Goal: Task Accomplishment & Management: Use online tool/utility

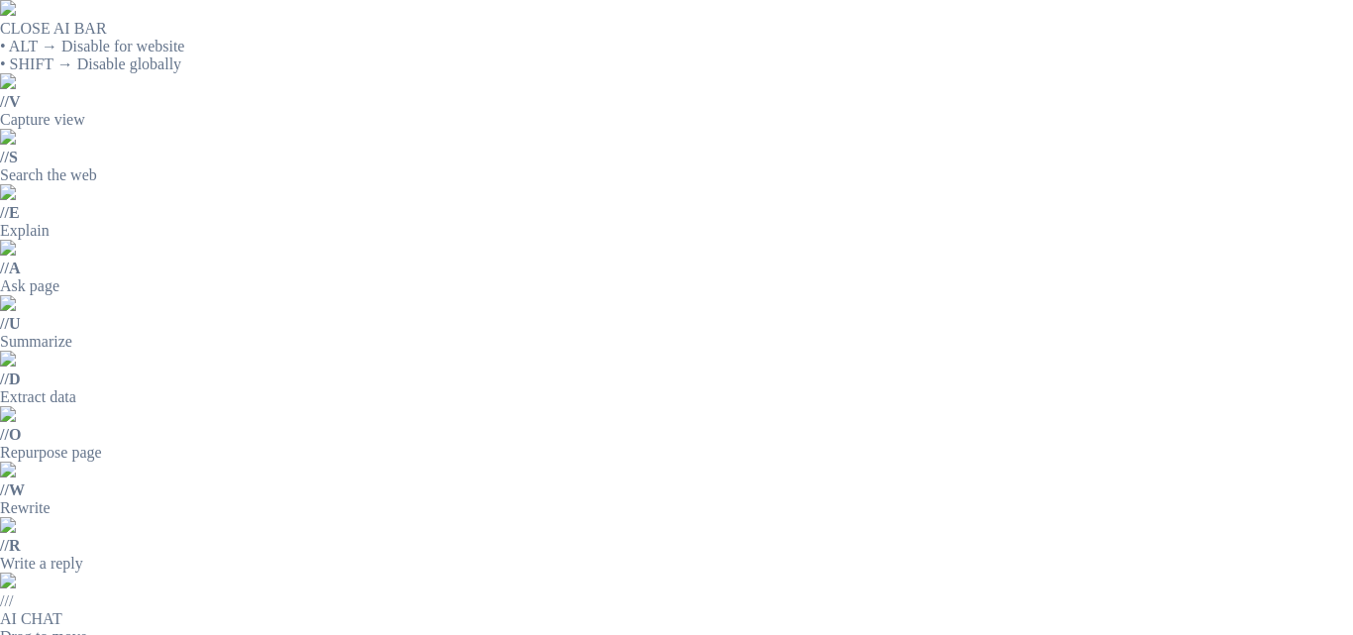
drag, startPoint x: 590, startPoint y: 235, endPoint x: 806, endPoint y: 228, distance: 216.1
drag, startPoint x: 742, startPoint y: 229, endPoint x: 696, endPoint y: 309, distance: 92.3
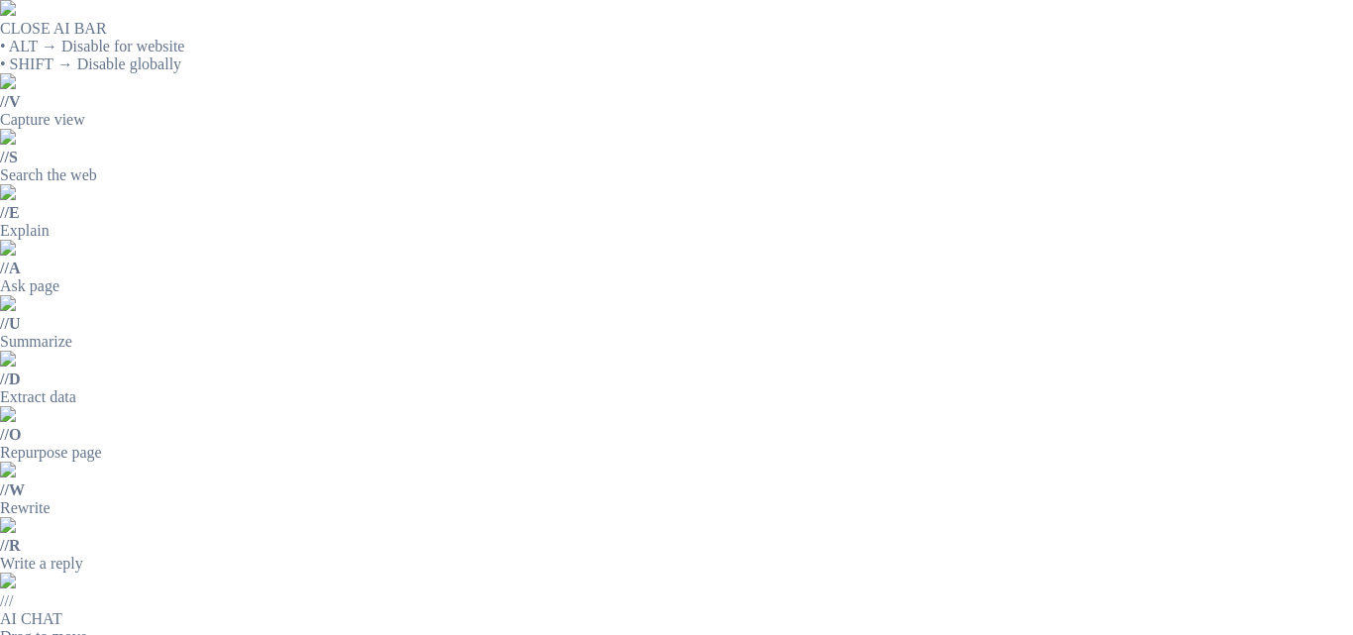
drag, startPoint x: 591, startPoint y: 229, endPoint x: 1021, endPoint y: 225, distance: 430.0
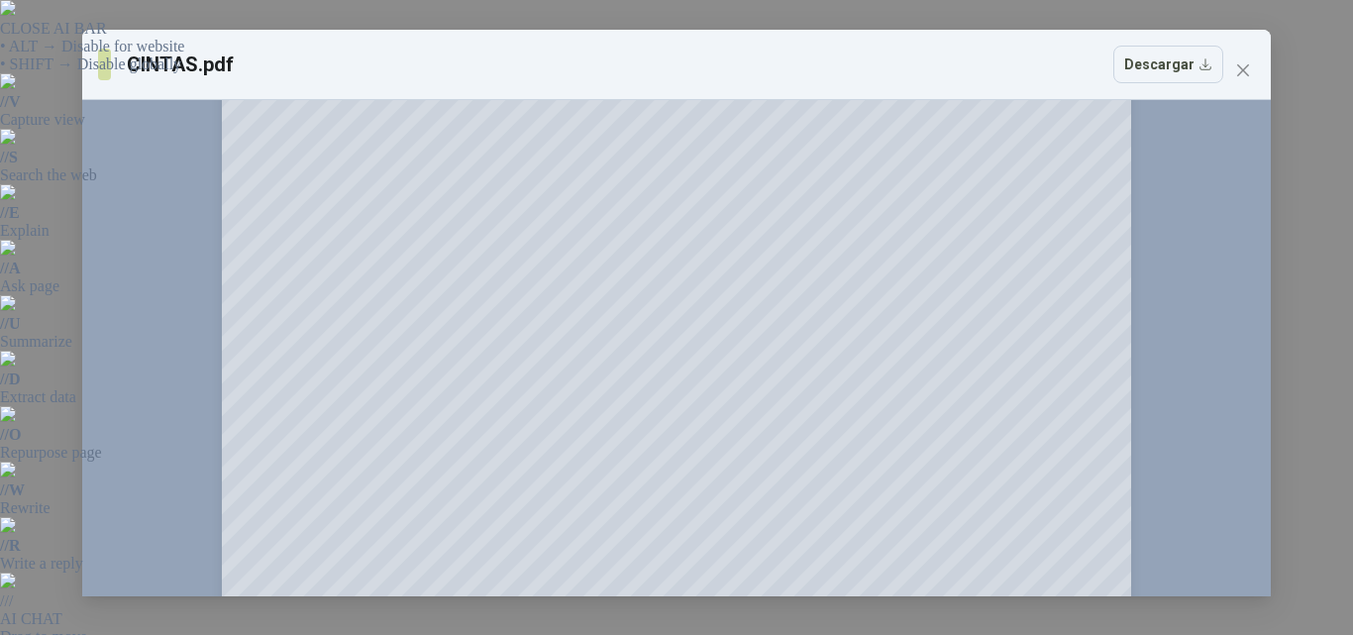
scroll to position [297, 0]
click at [1235, 75] on icon "close" at bounding box center [1243, 70] width 16 height 16
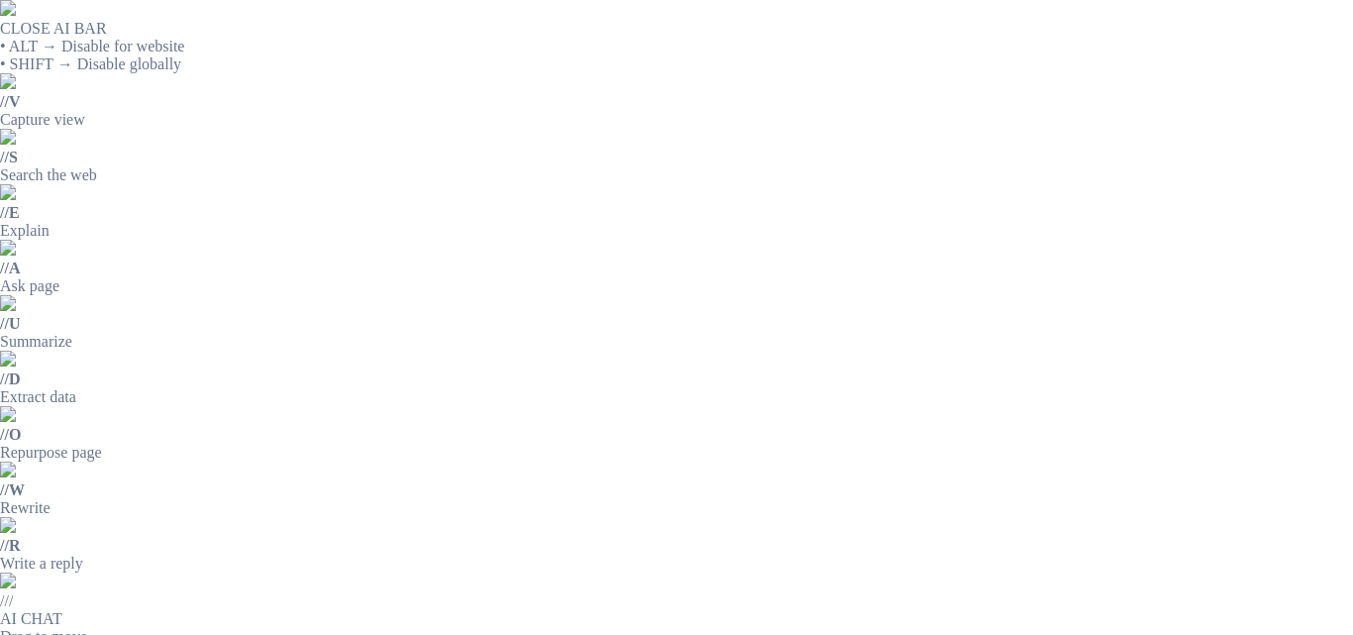
scroll to position [120, 0]
drag, startPoint x: 588, startPoint y: 230, endPoint x: 779, endPoint y: 254, distance: 191.7
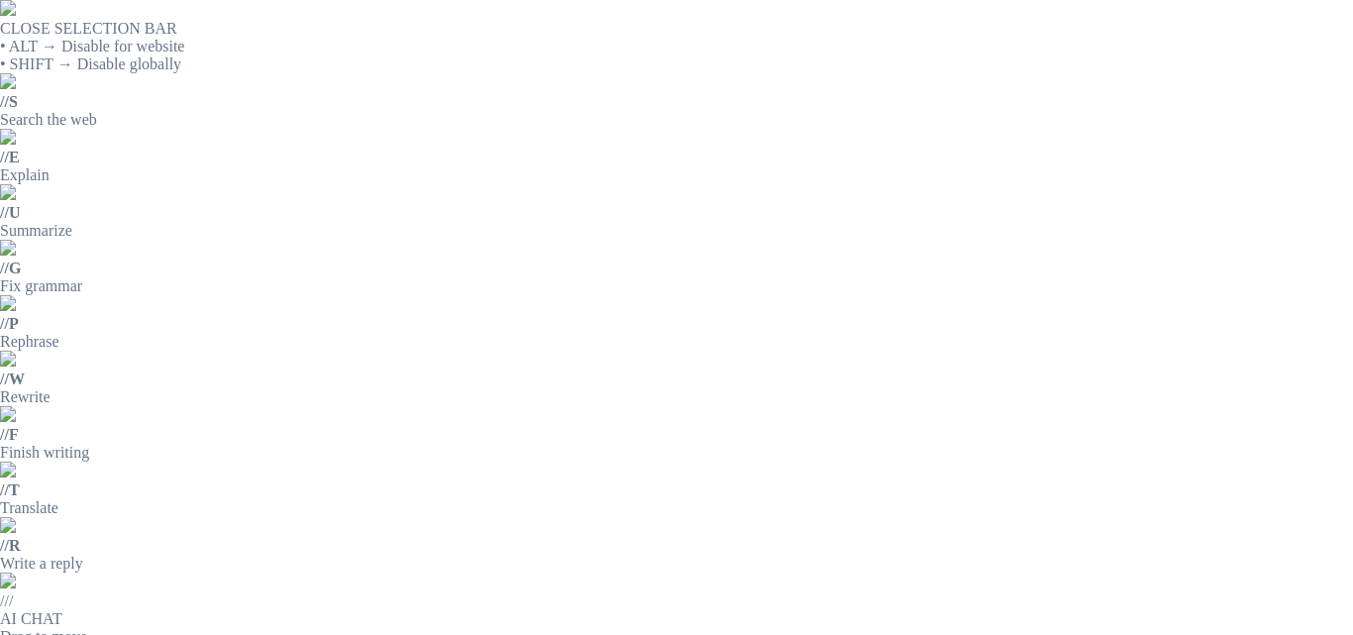
copy div "FILTRO Y LUBRICADOR CNX 1/2 REFERENCIA UFUL2042"
drag, startPoint x: 590, startPoint y: 224, endPoint x: 752, endPoint y: 234, distance: 161.8
copy div "FILTRO Y LUBRICADOR CNX 1/2 REFERENCIA UFUL2042"
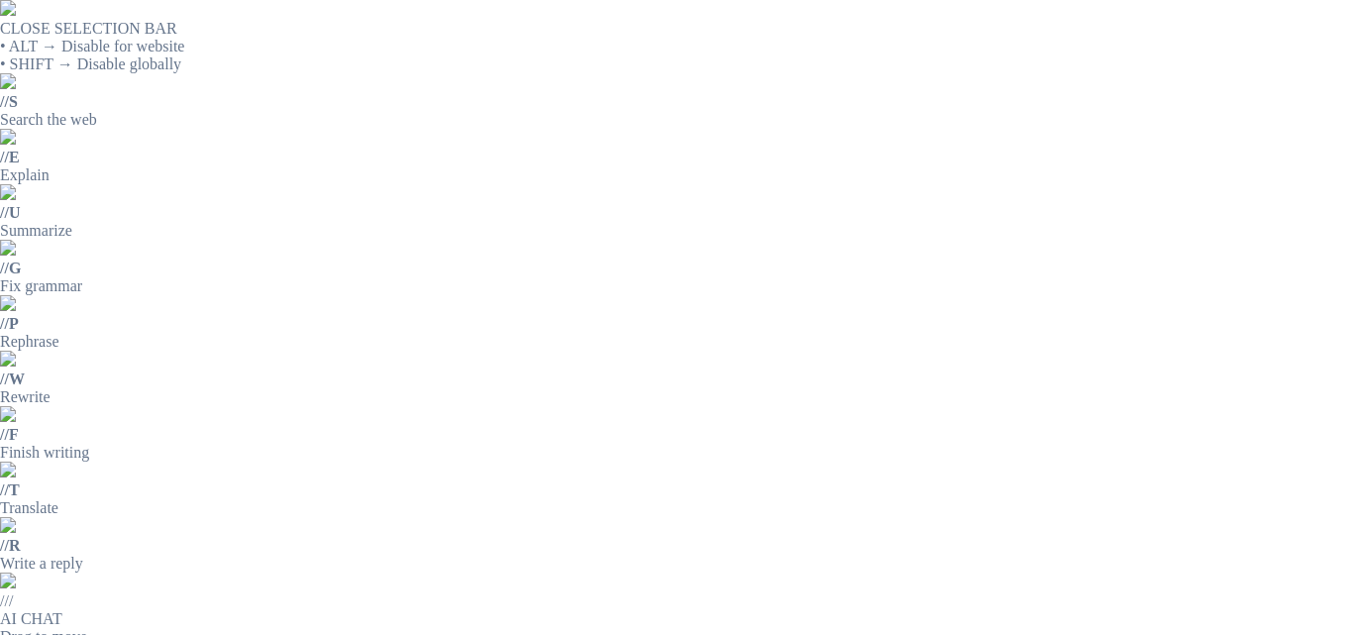
copy div "FILTRO Y LUBRICADOR CNX 1/2 REFERENCIA UFUL2042"
